Goal: Information Seeking & Learning: Understand process/instructions

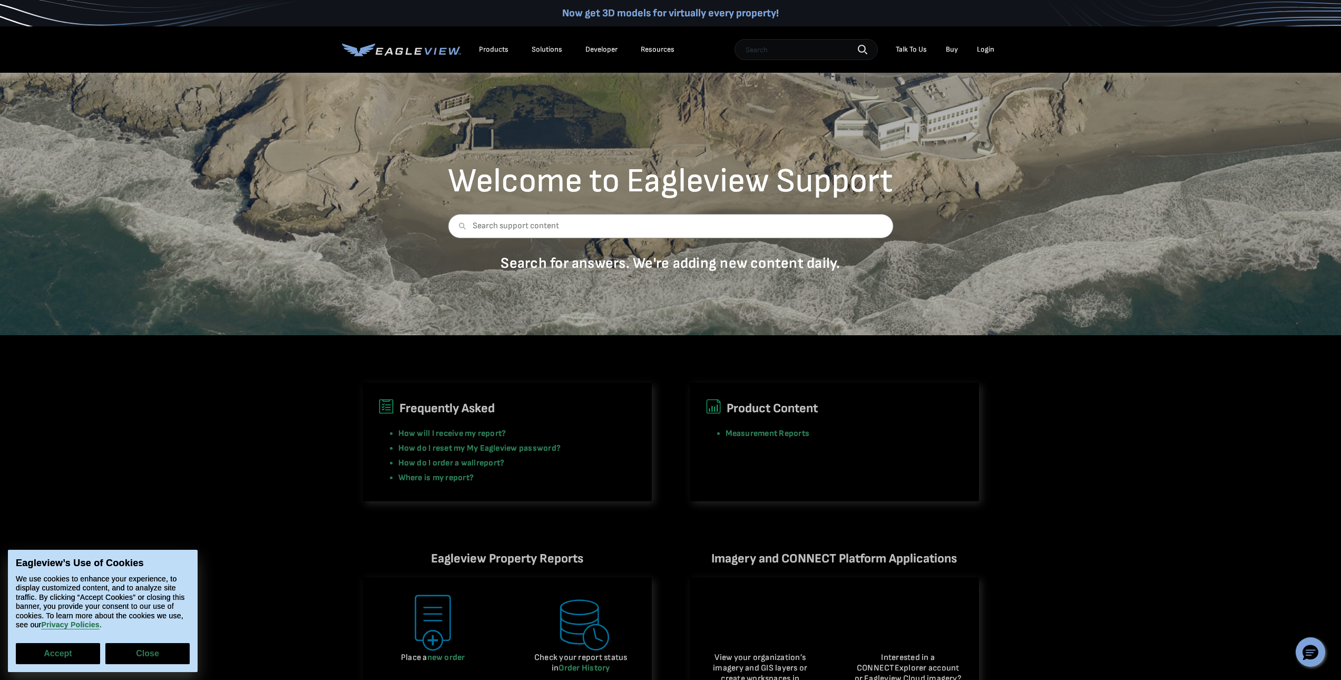
click at [70, 658] on button "Accept" at bounding box center [58, 653] width 84 height 21
checkbox input "true"
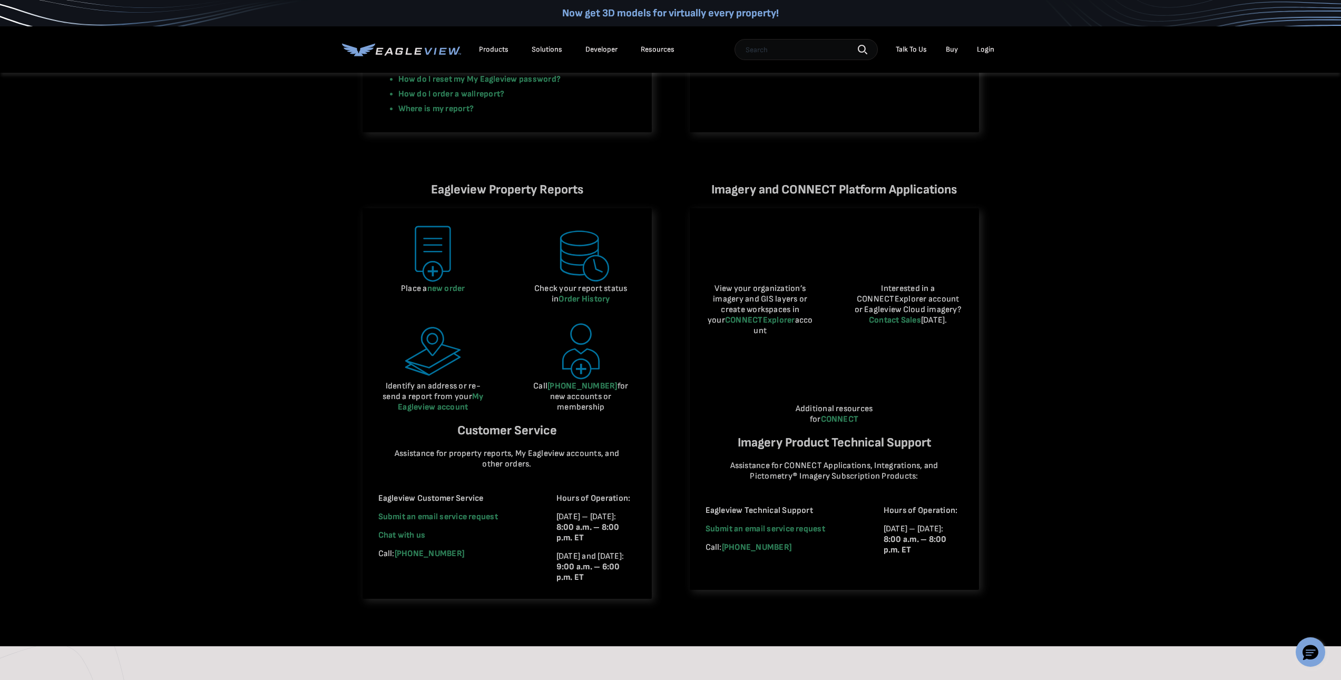
scroll to position [158, 0]
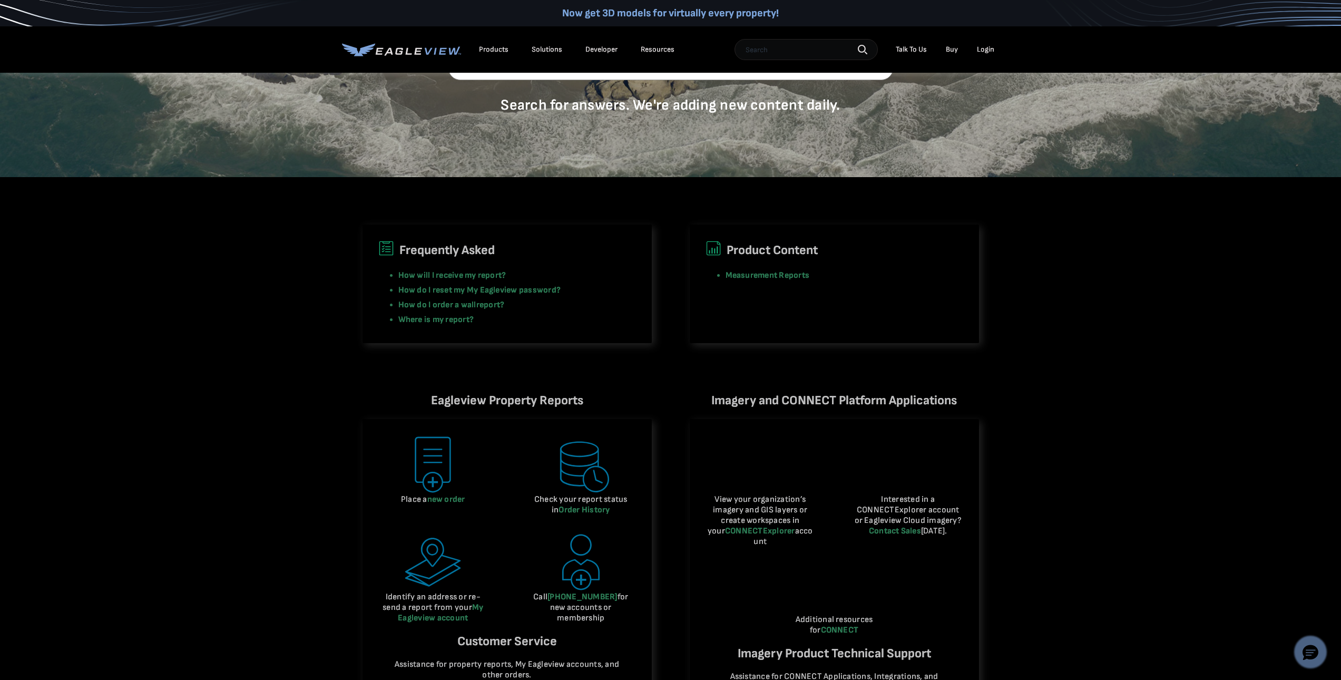
click at [1311, 642] on button "Hello, have a question? Let’s chat." at bounding box center [1311, 652] width 30 height 30
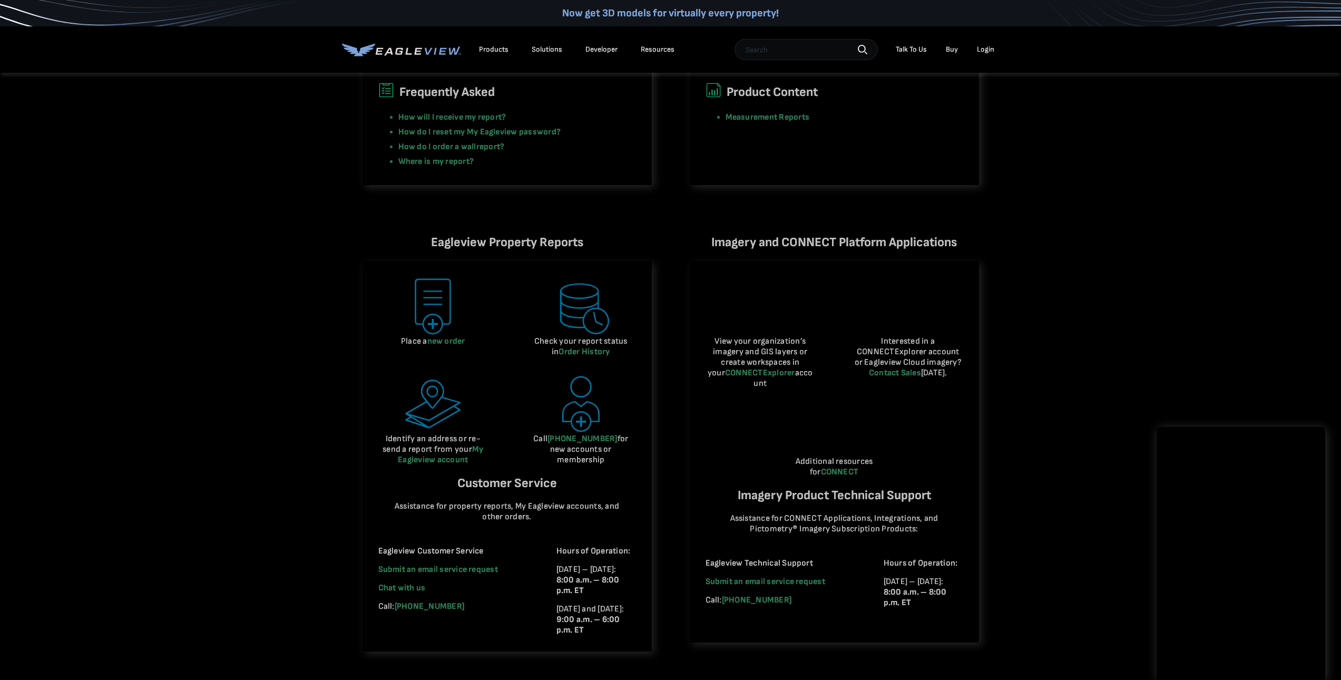
drag, startPoint x: 329, startPoint y: 263, endPoint x: 355, endPoint y: 252, distance: 27.6
click at [329, 263] on div "Eagleview Property Reports Place a new order Check your report status in Order …" at bounding box center [670, 442] width 1341 height 514
click at [1262, 122] on div "Frequently Asked How will I receive my report? How do I reset my My Eagleview p…" at bounding box center [670, 102] width 1341 height 166
